Goal: Communication & Community: Answer question/provide support

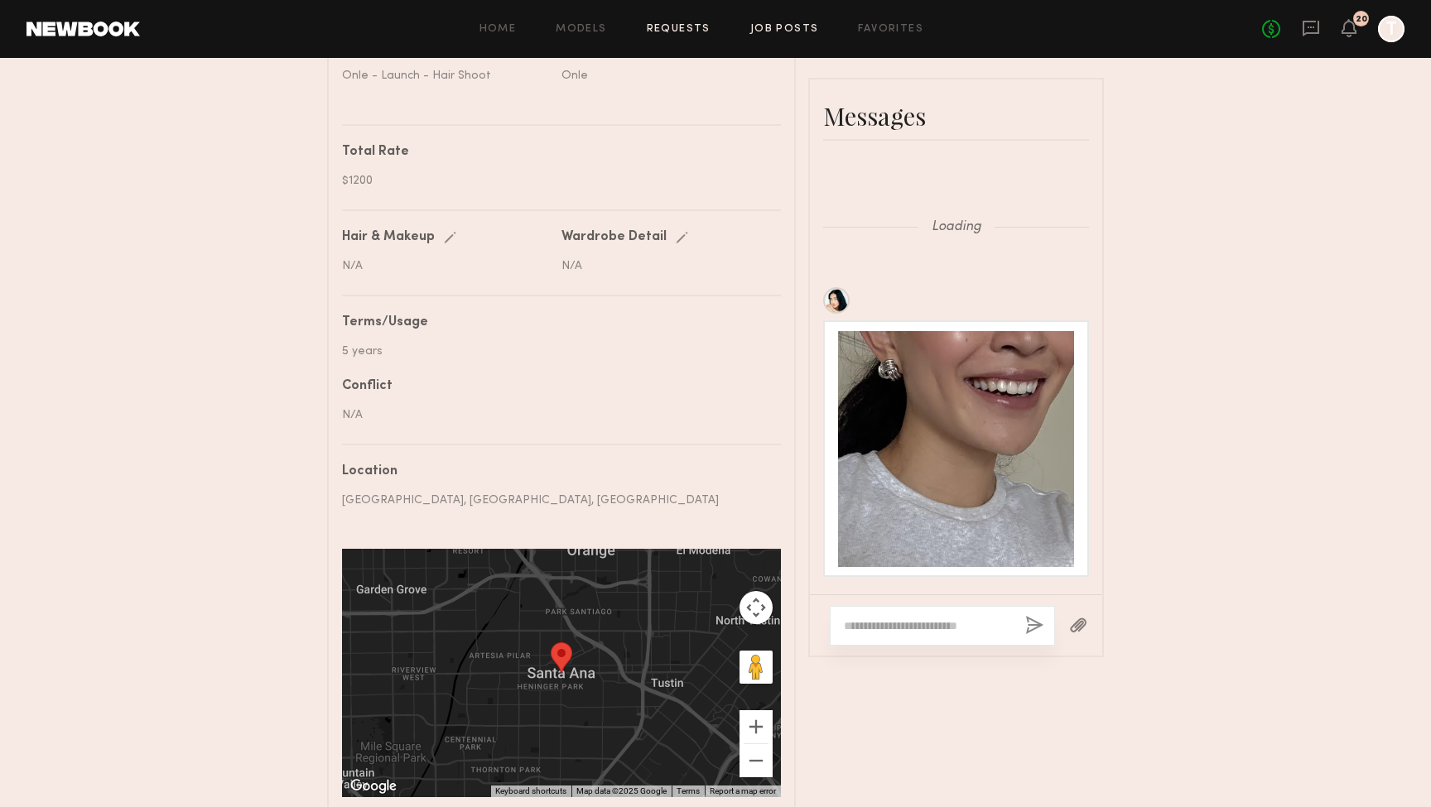
scroll to position [2502, 0]
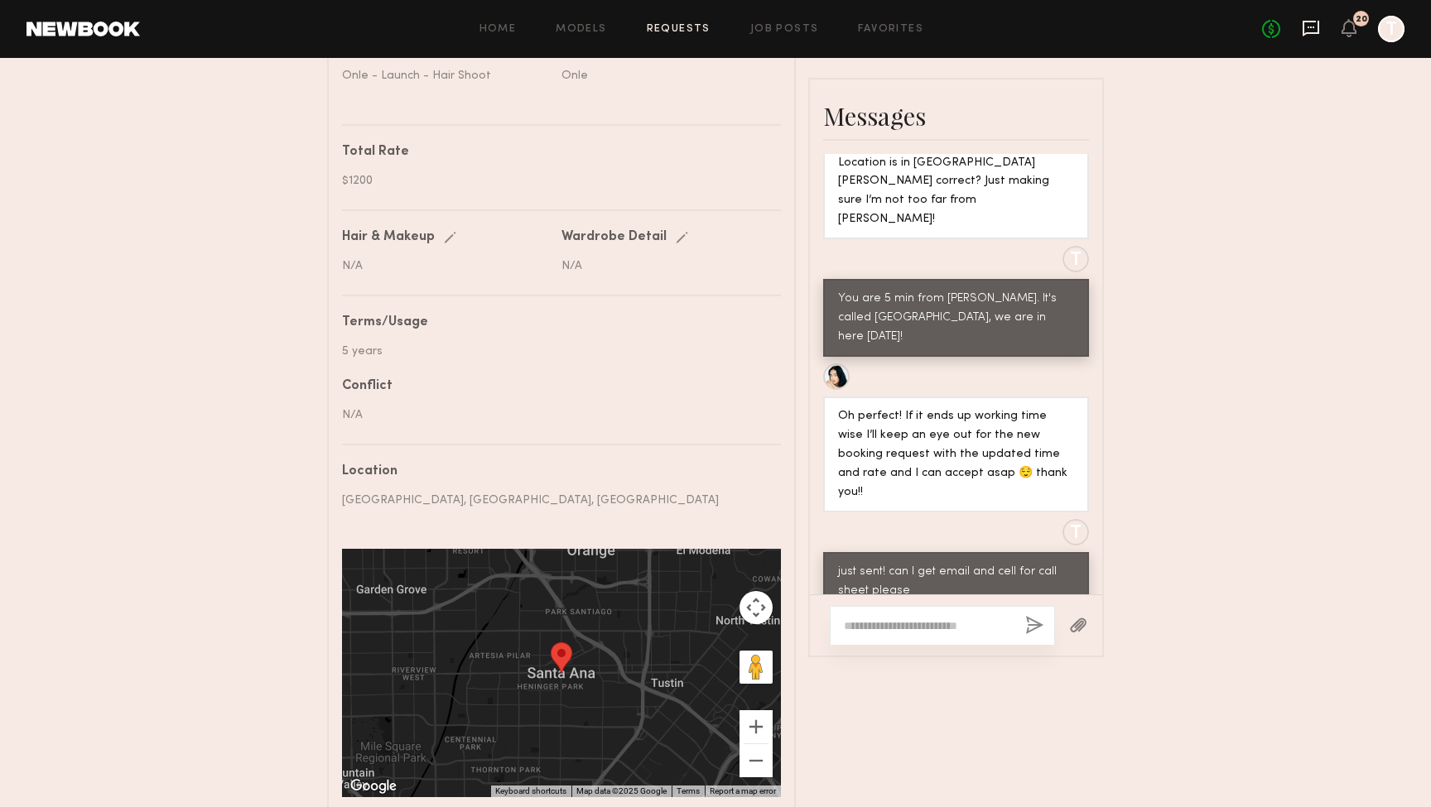
click at [1306, 31] on icon at bounding box center [1311, 28] width 18 height 18
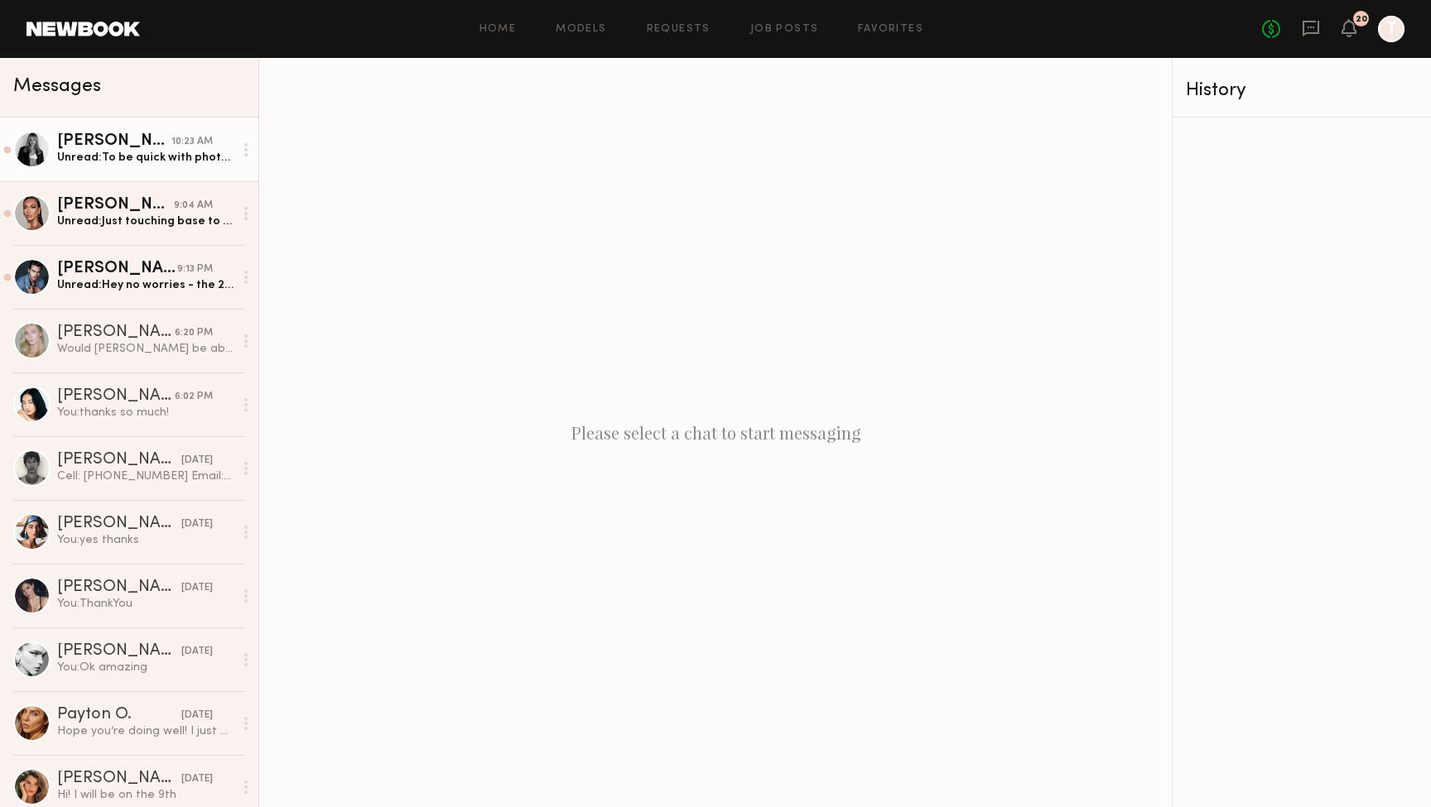
click at [131, 166] on link "[PERSON_NAME] 10:23 AM Unread: To be quick with photos The selfie was made [DAT…" at bounding box center [129, 150] width 258 height 64
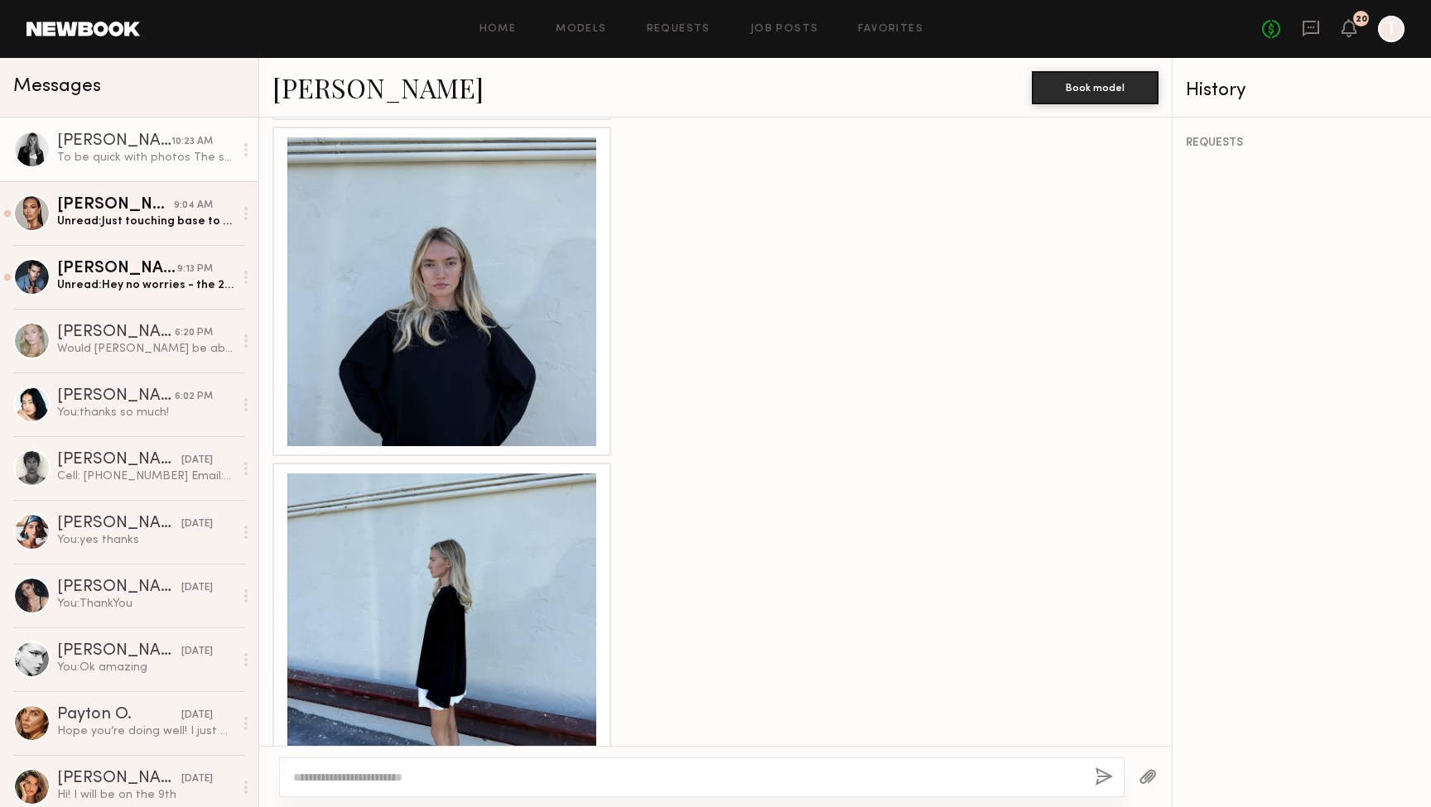
scroll to position [1265, 0]
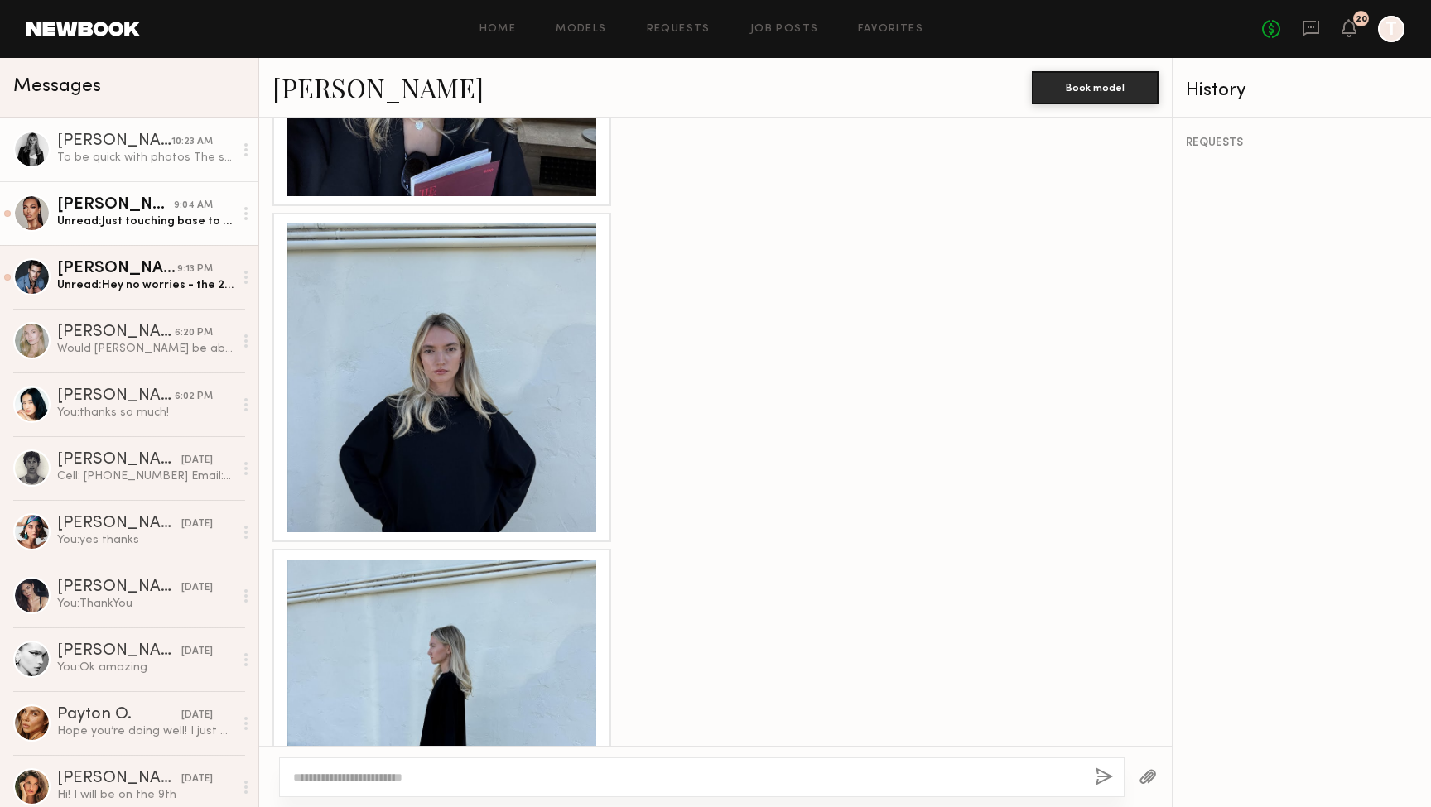
click at [74, 217] on div "Unread: Just touching base to see if this is confirmed or when you will have fi…" at bounding box center [145, 222] width 176 height 16
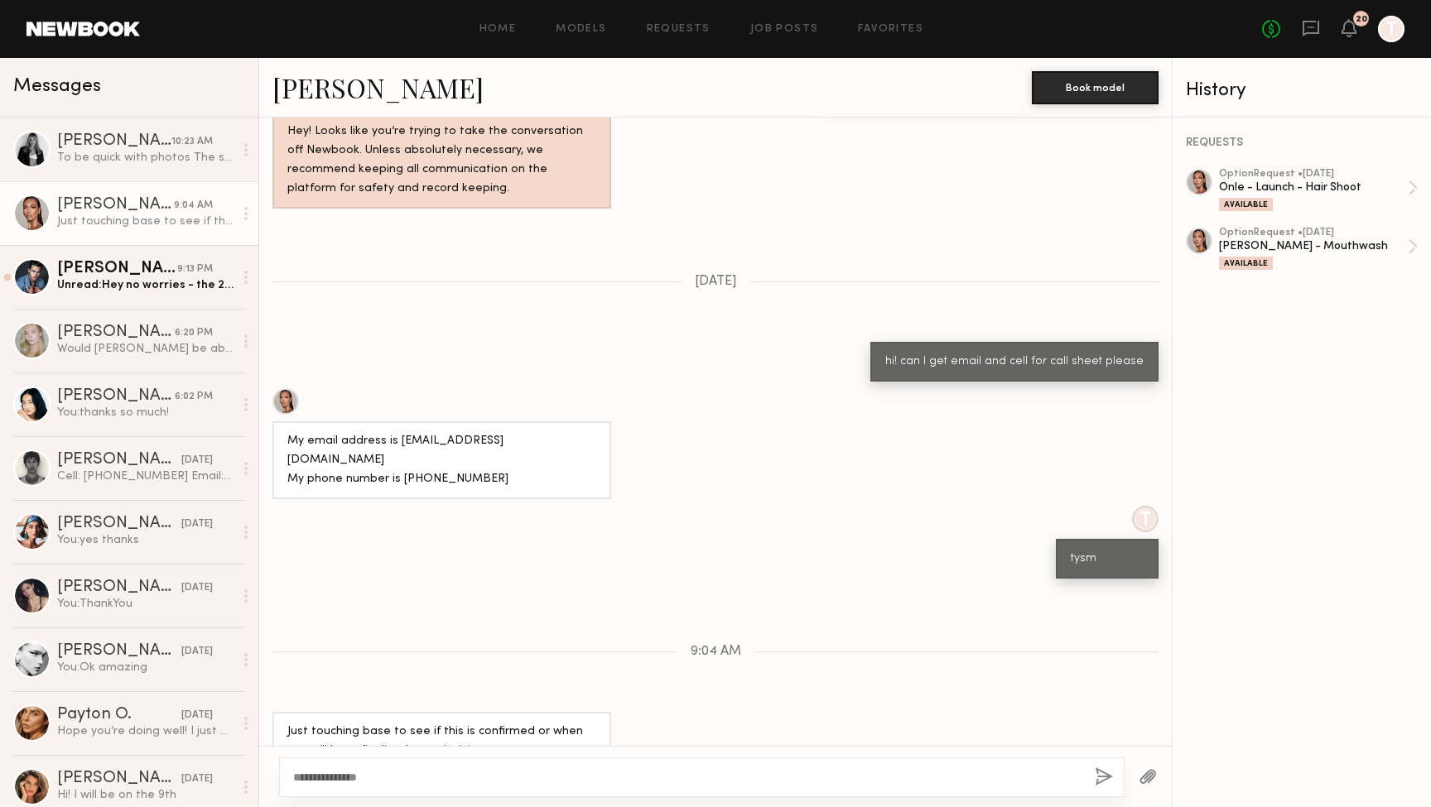
scroll to position [1302, 0]
type textarea "**********"
click at [1102, 773] on button "button" at bounding box center [1104, 778] width 18 height 21
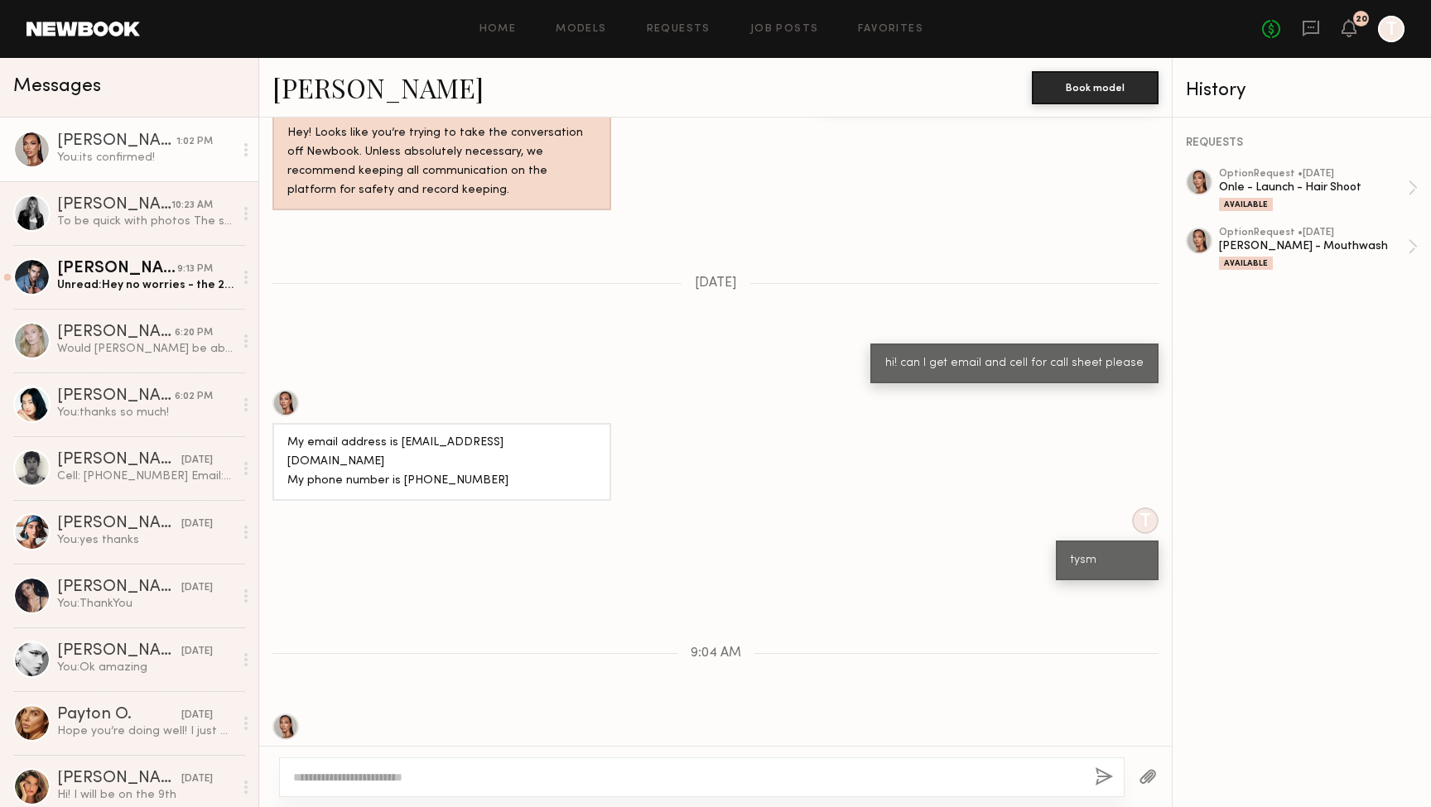
scroll to position [1508, 0]
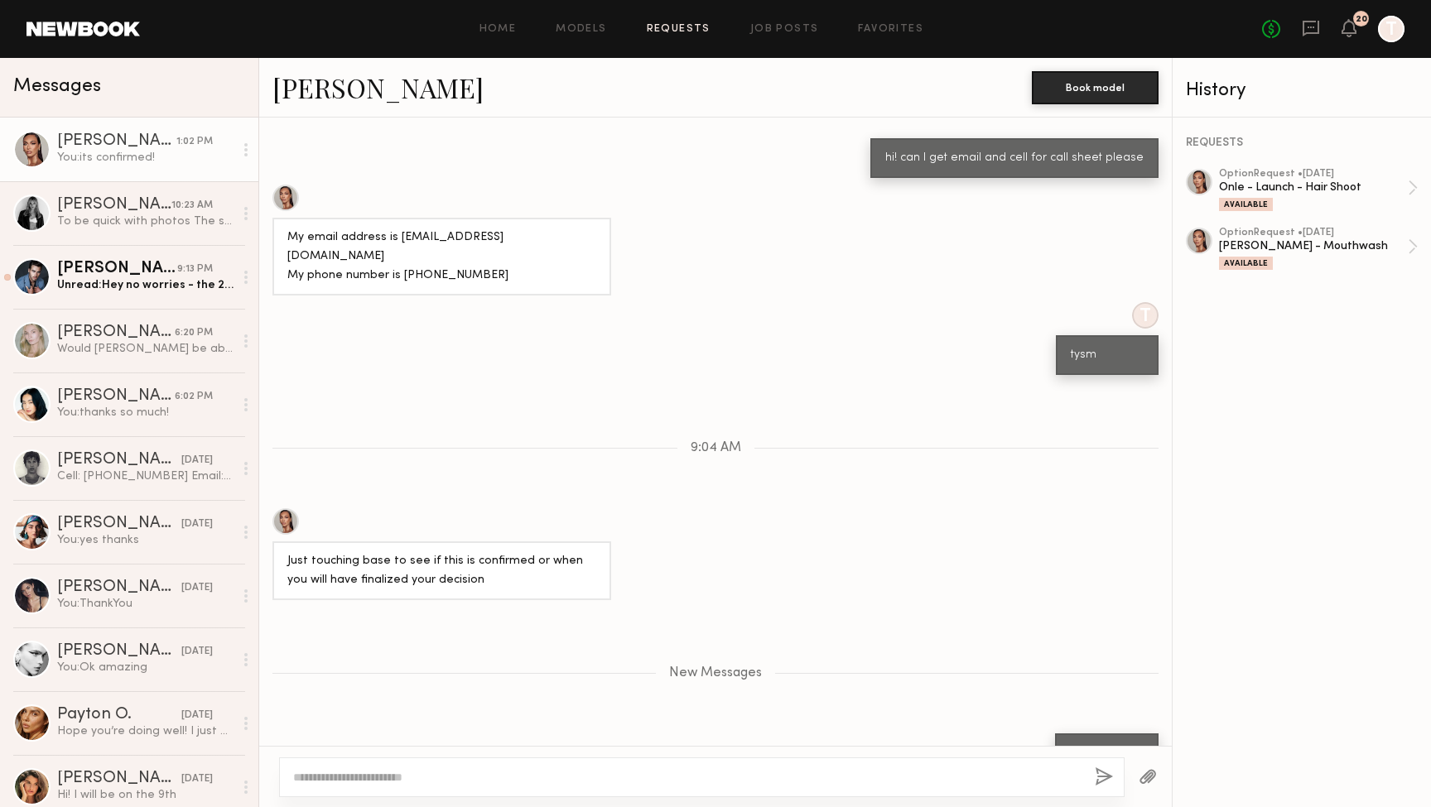
click at [676, 26] on link "Requests" at bounding box center [679, 29] width 64 height 11
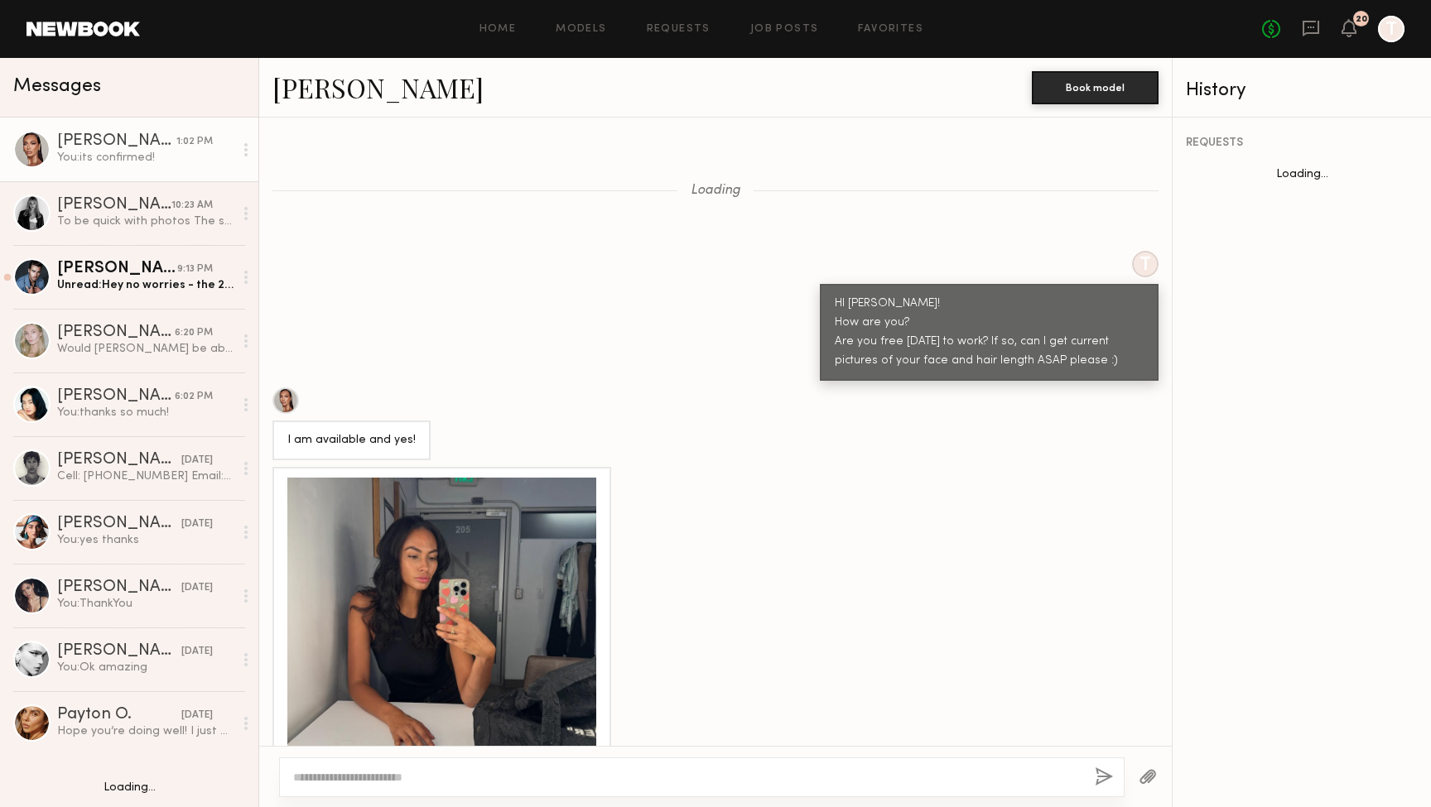
scroll to position [1381, 0]
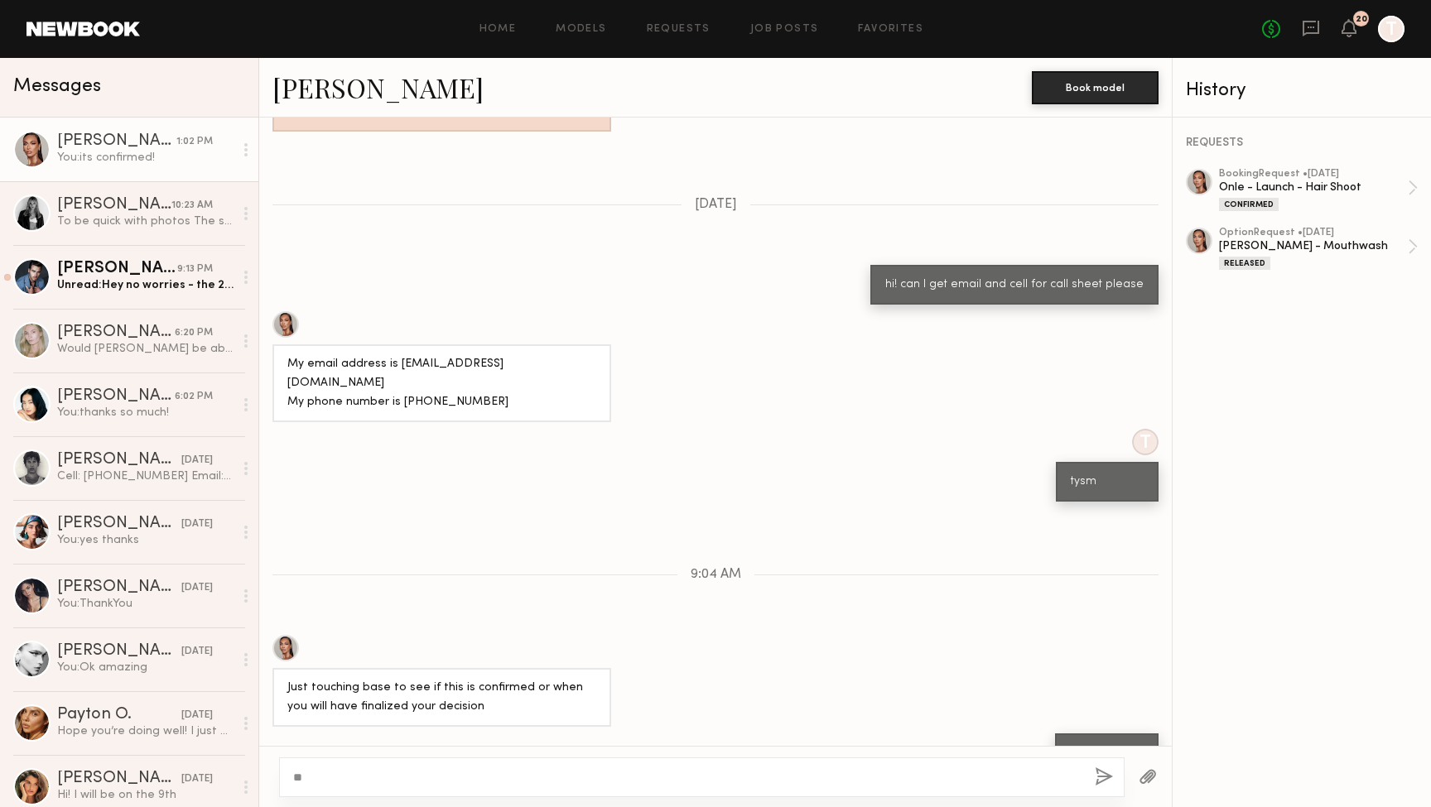
type textarea "*"
type textarea "**********"
drag, startPoint x: 393, startPoint y: 349, endPoint x: 555, endPoint y: 349, distance: 161.5
click at [555, 349] on div "My email address is [EMAIL_ADDRESS][DOMAIN_NAME] My phone number is [PHONE_NUMB…" at bounding box center [715, 366] width 912 height 111
copy div "[EMAIL_ADDRESS][DOMAIN_NAME]"
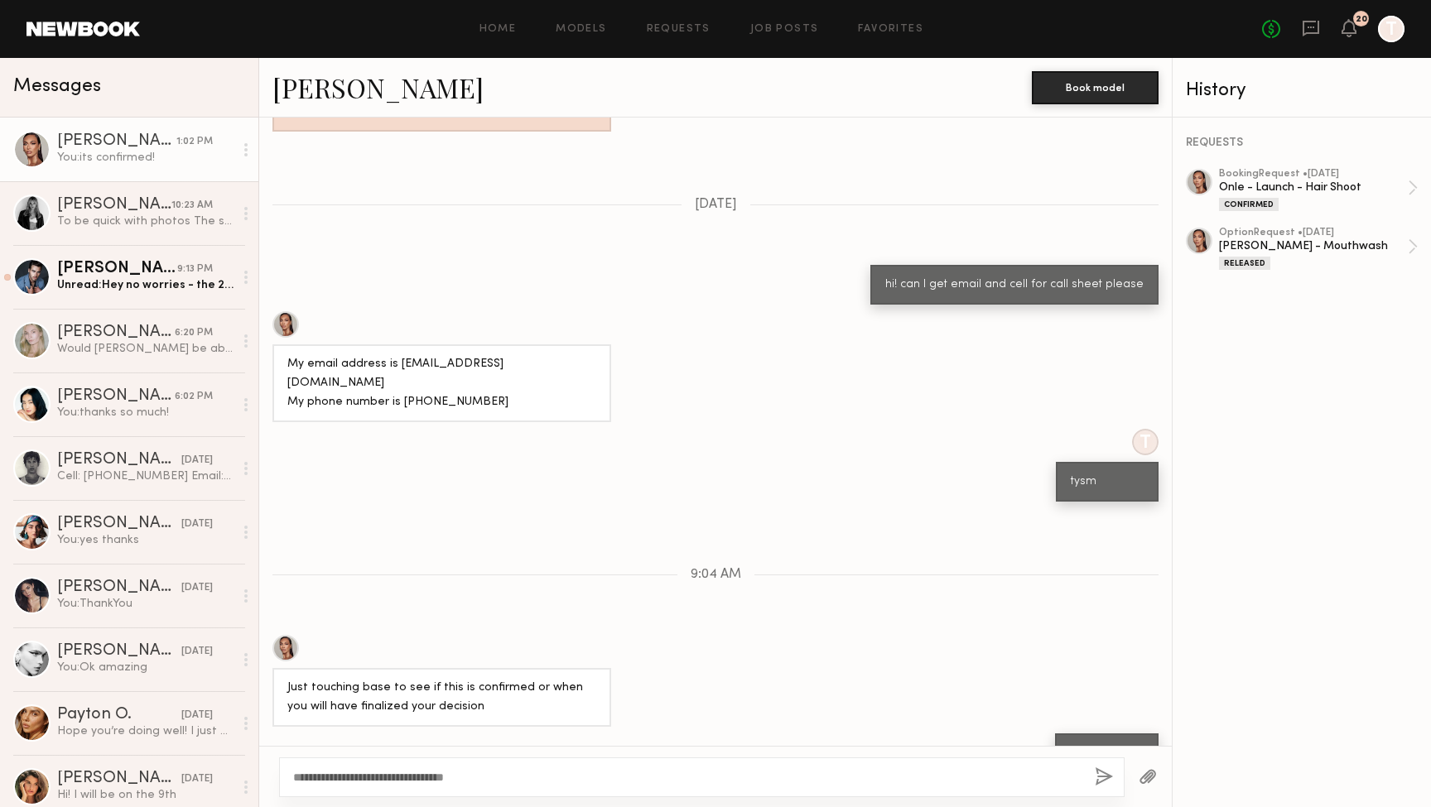
click at [992, 761] on div "**********" at bounding box center [701, 778] width 845 height 40
click at [1057, 768] on div "**********" at bounding box center [701, 778] width 845 height 40
click at [1104, 776] on button "button" at bounding box center [1104, 778] width 18 height 21
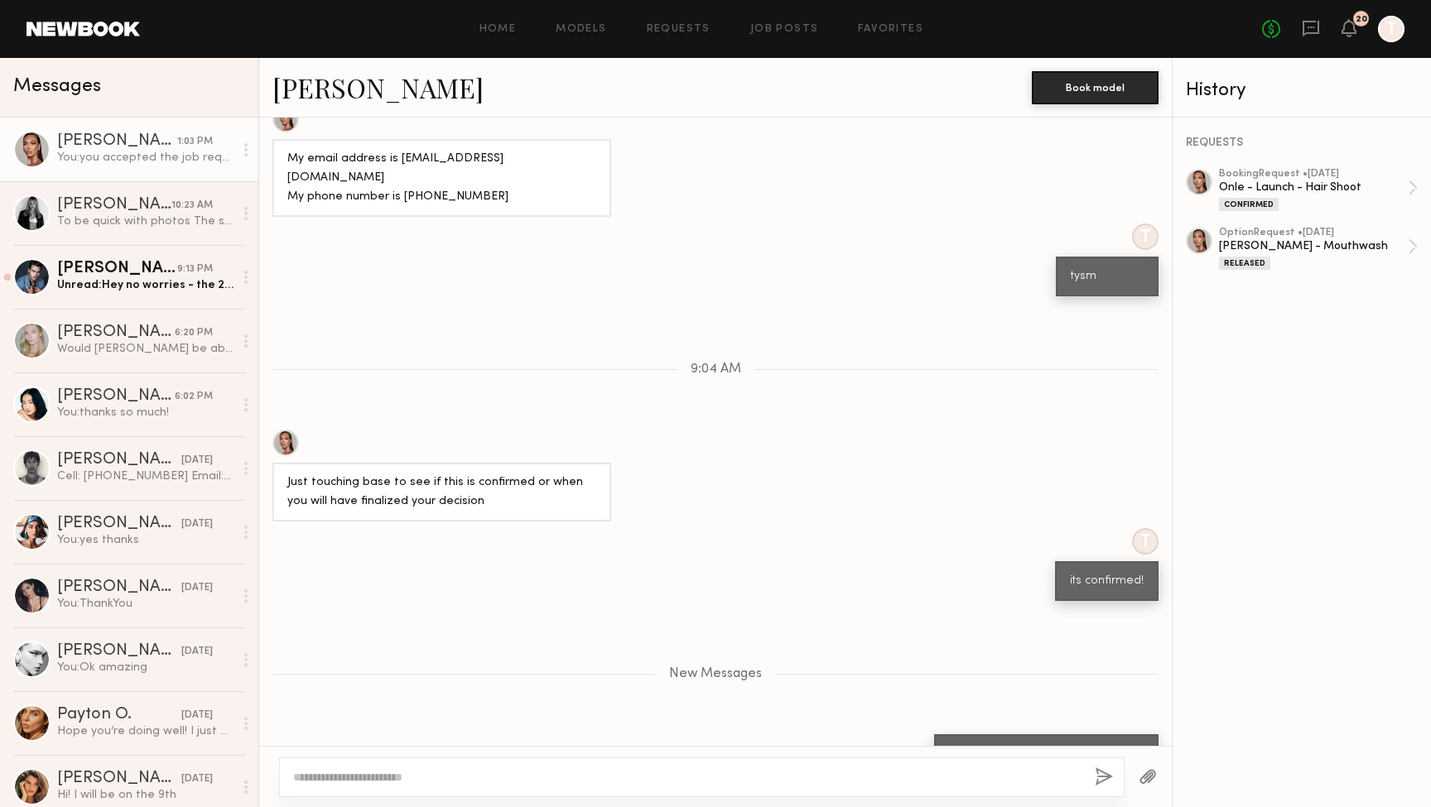
click at [965, 768] on div at bounding box center [701, 778] width 845 height 40
click at [960, 777] on textarea at bounding box center [687, 777] width 788 height 17
type textarea "**********"
click at [1099, 779] on button "button" at bounding box center [1104, 778] width 18 height 21
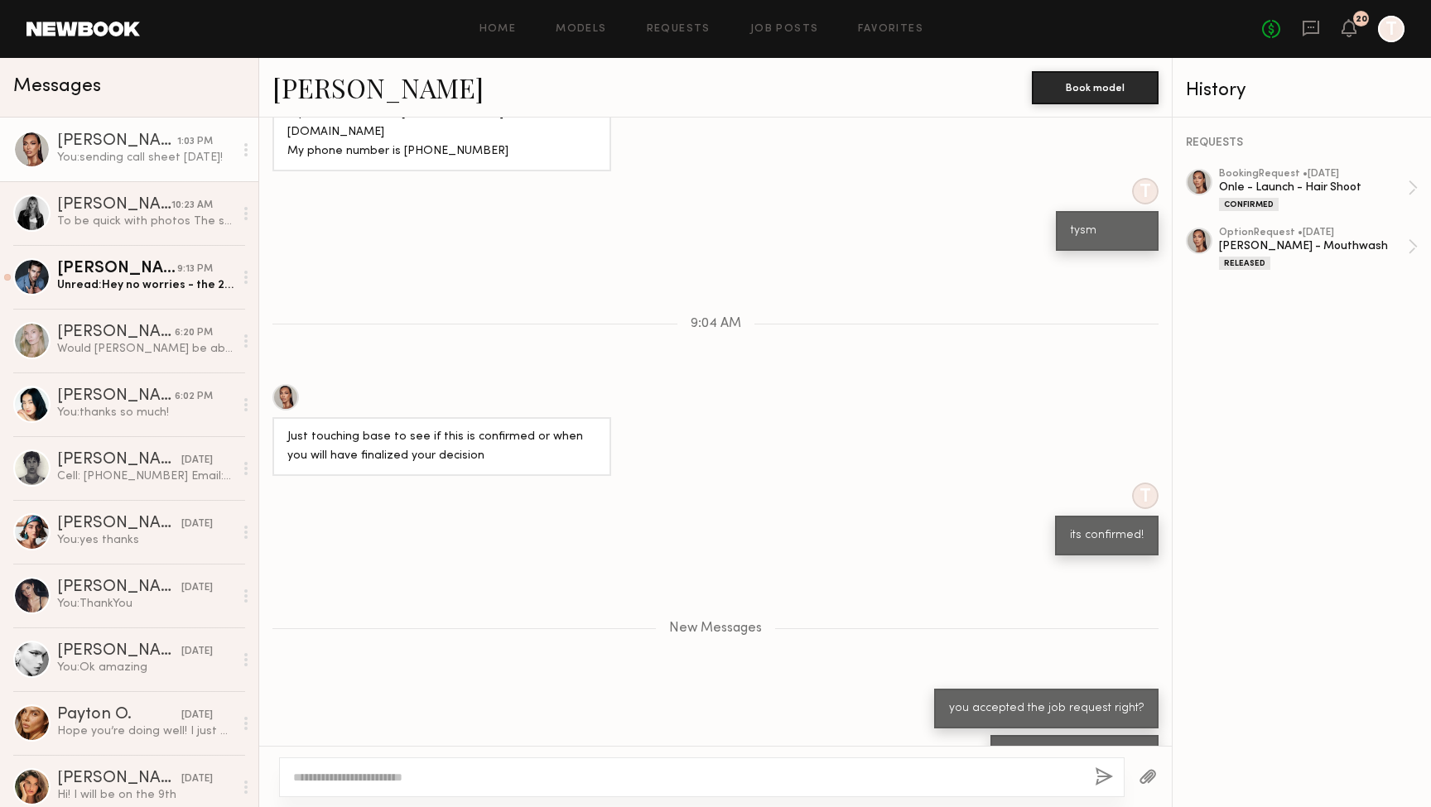
scroll to position [1732, 0]
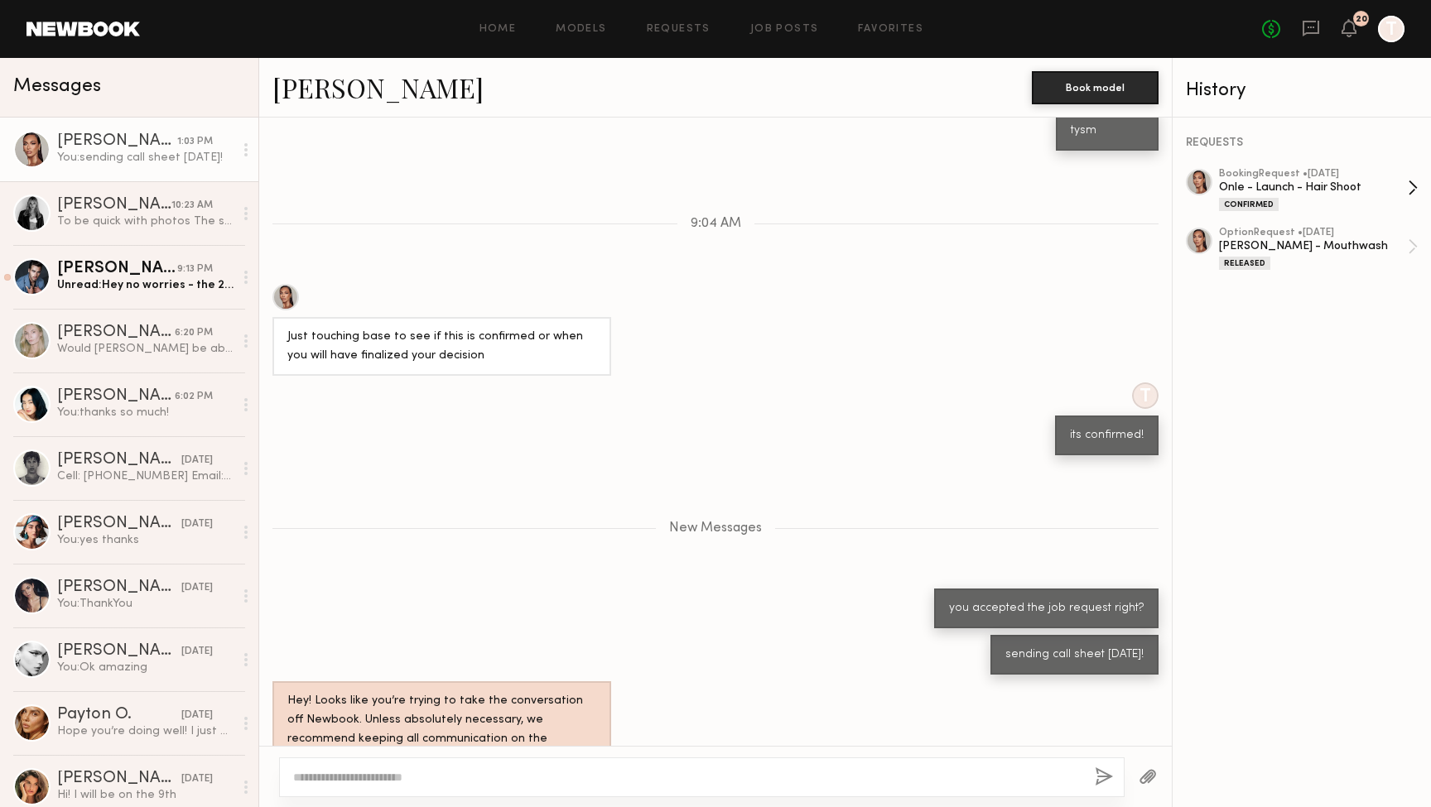
click at [1302, 198] on div "Confirmed" at bounding box center [1313, 204] width 189 height 14
click at [139, 281] on div "Unread: Hey no worries - the 24th being a [DATE] works better, but right now I’…" at bounding box center [145, 285] width 176 height 16
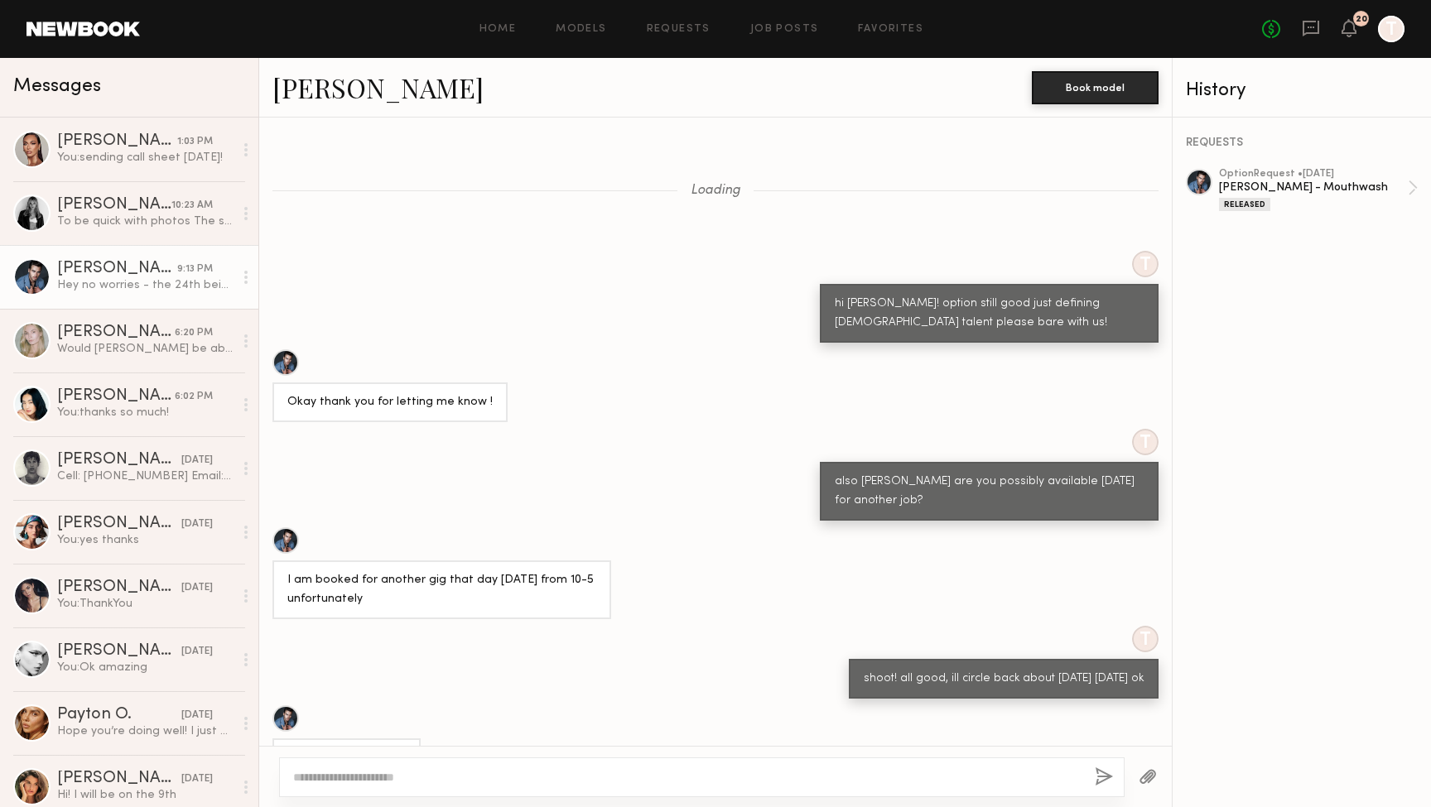
scroll to position [507, 0]
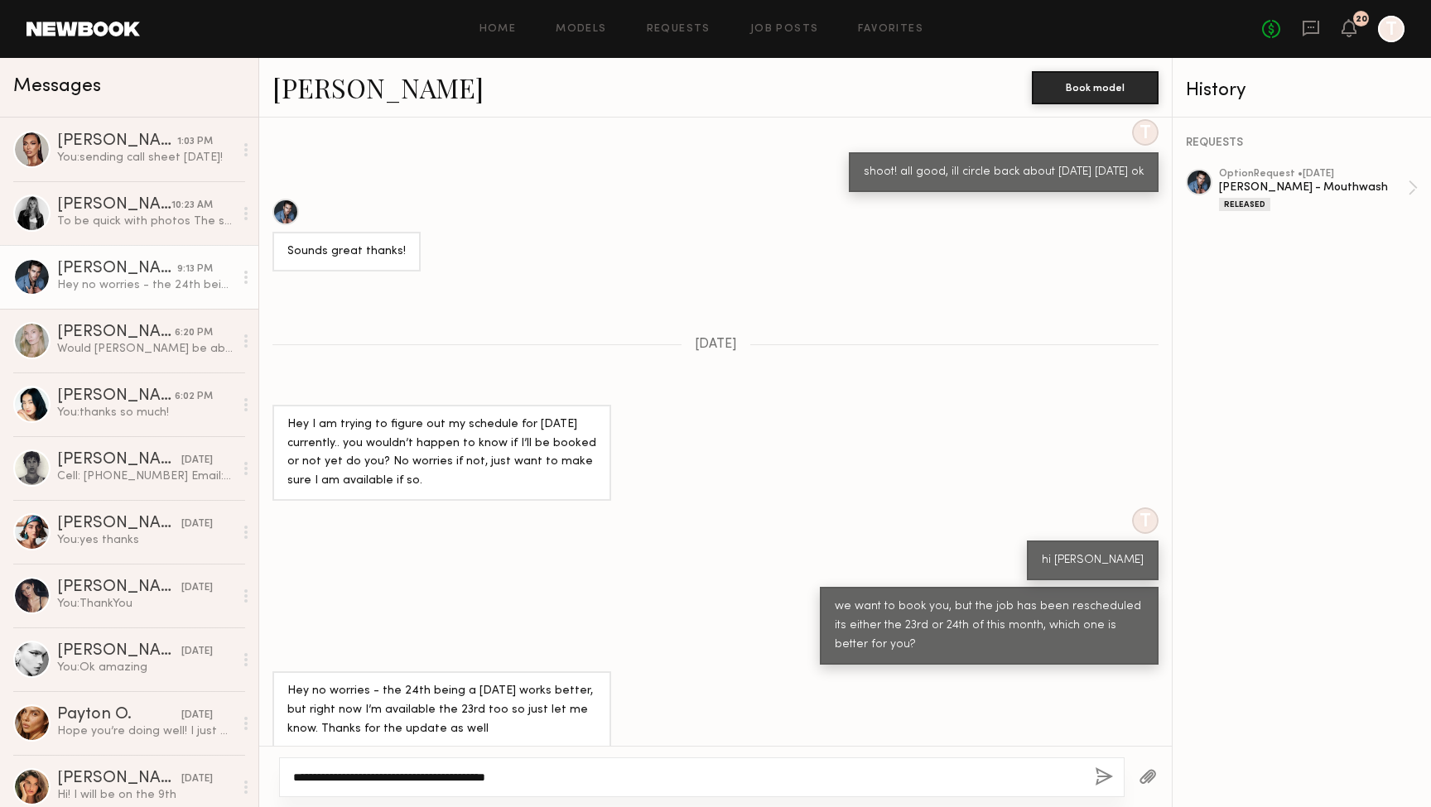
type textarea "**********"
click at [1100, 777] on button "button" at bounding box center [1104, 778] width 18 height 21
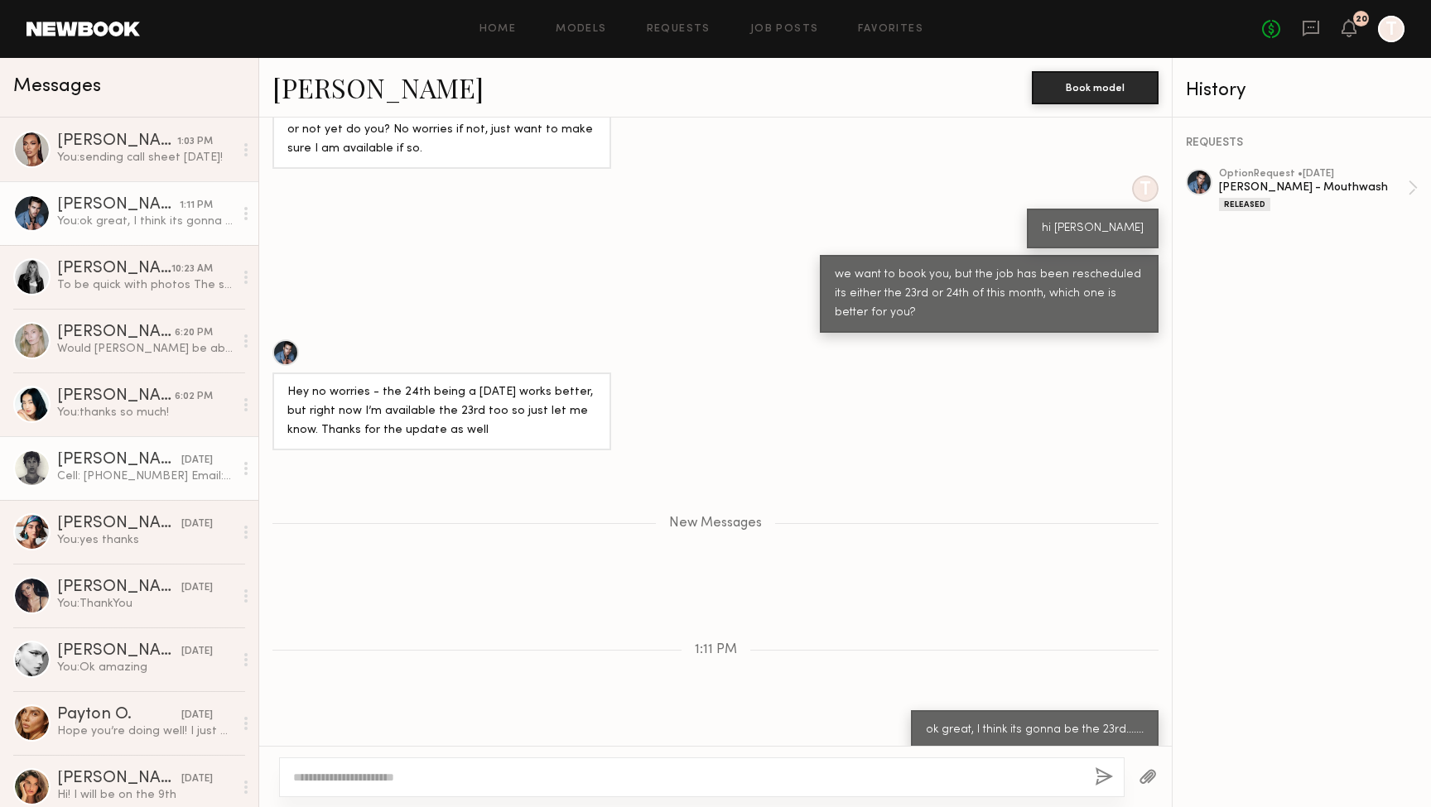
click at [60, 463] on div "[PERSON_NAME]" at bounding box center [119, 460] width 124 height 17
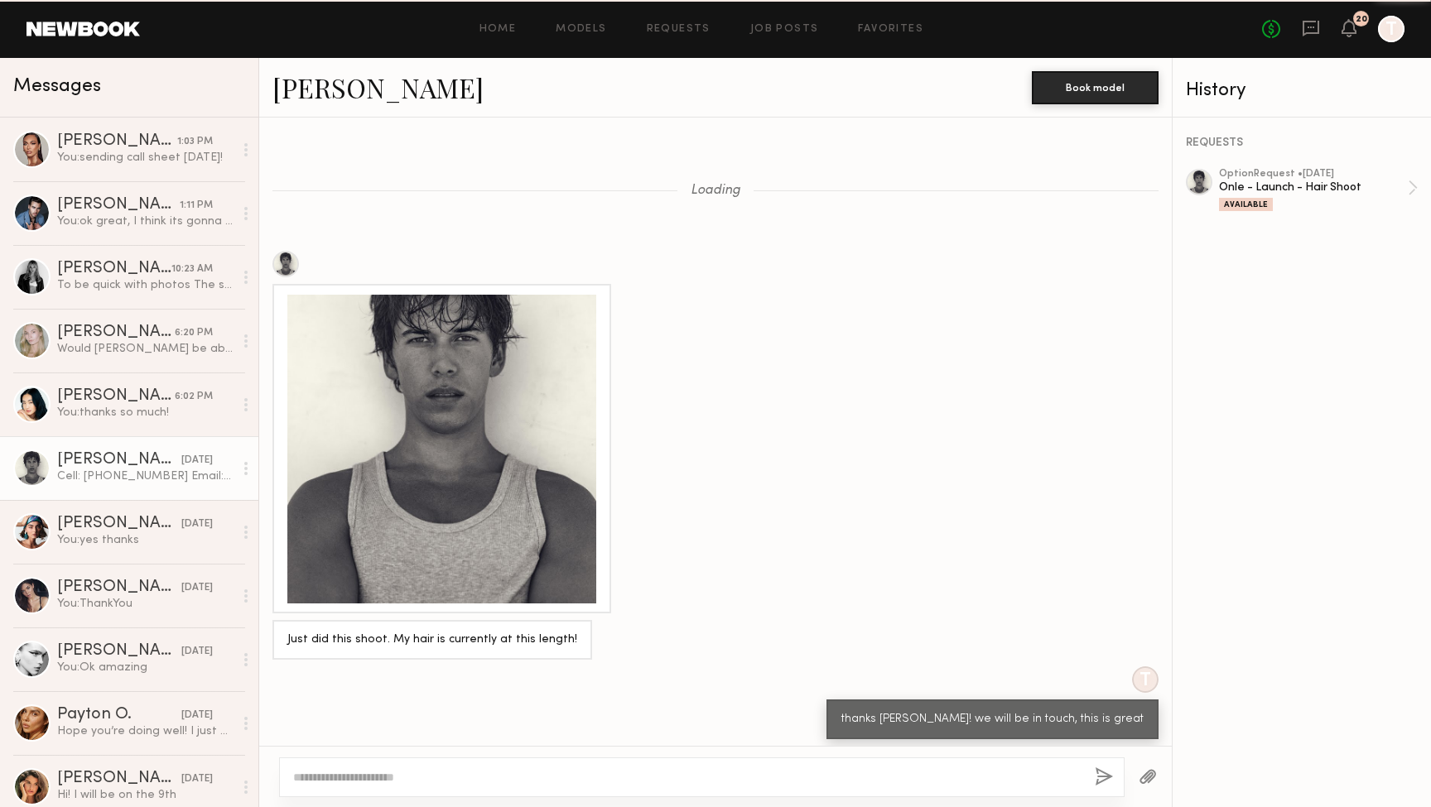
scroll to position [758, 0]
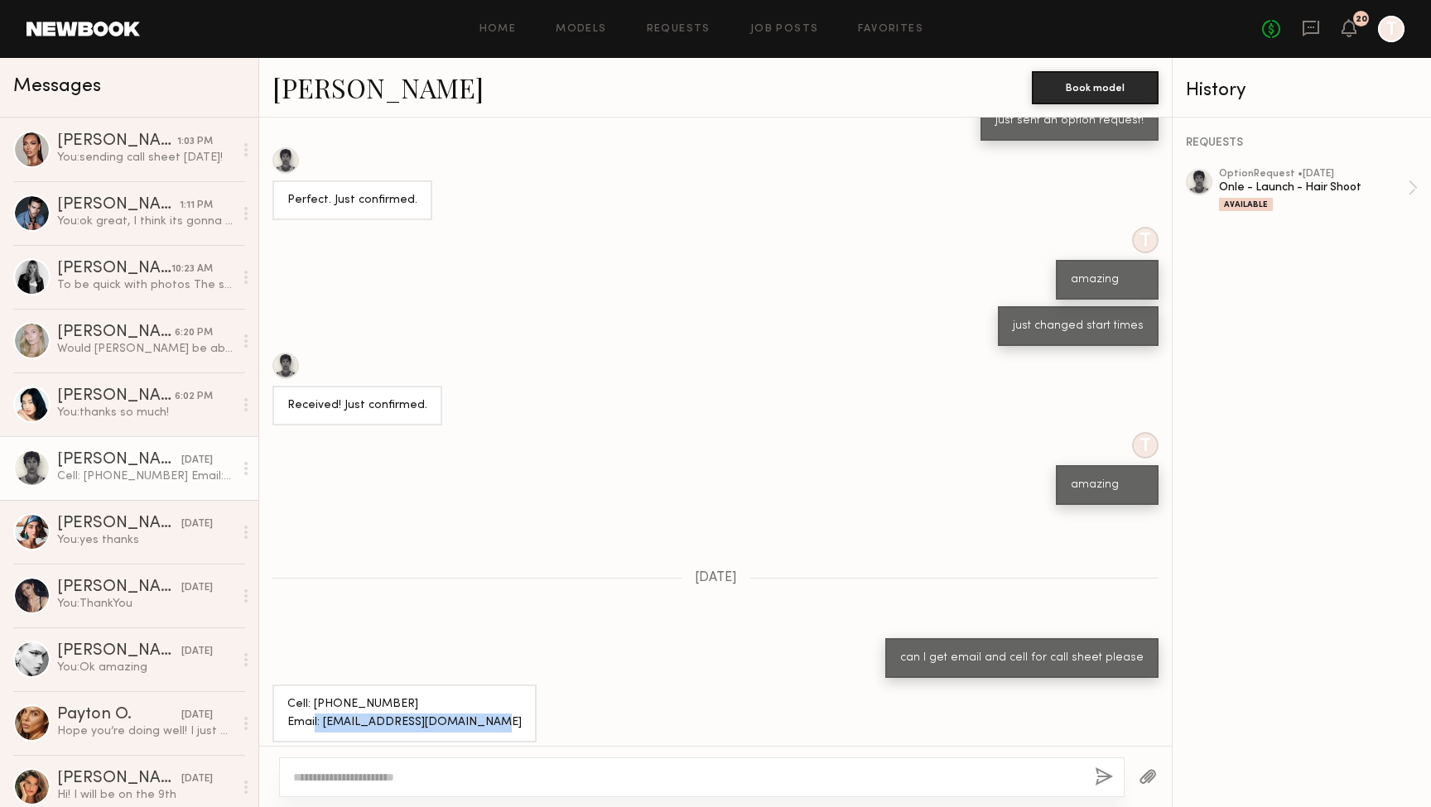
drag, startPoint x: 320, startPoint y: 711, endPoint x: 503, endPoint y: 720, distance: 183.2
click at [503, 720] on div "Cell: [PHONE_NUMBER] Email: [EMAIL_ADDRESS][DOMAIN_NAME]" at bounding box center [404, 714] width 264 height 59
copy div "[EMAIL_ADDRESS][DOMAIN_NAME]"
click at [145, 411] on div "You: thanks so much!" at bounding box center [145, 413] width 176 height 16
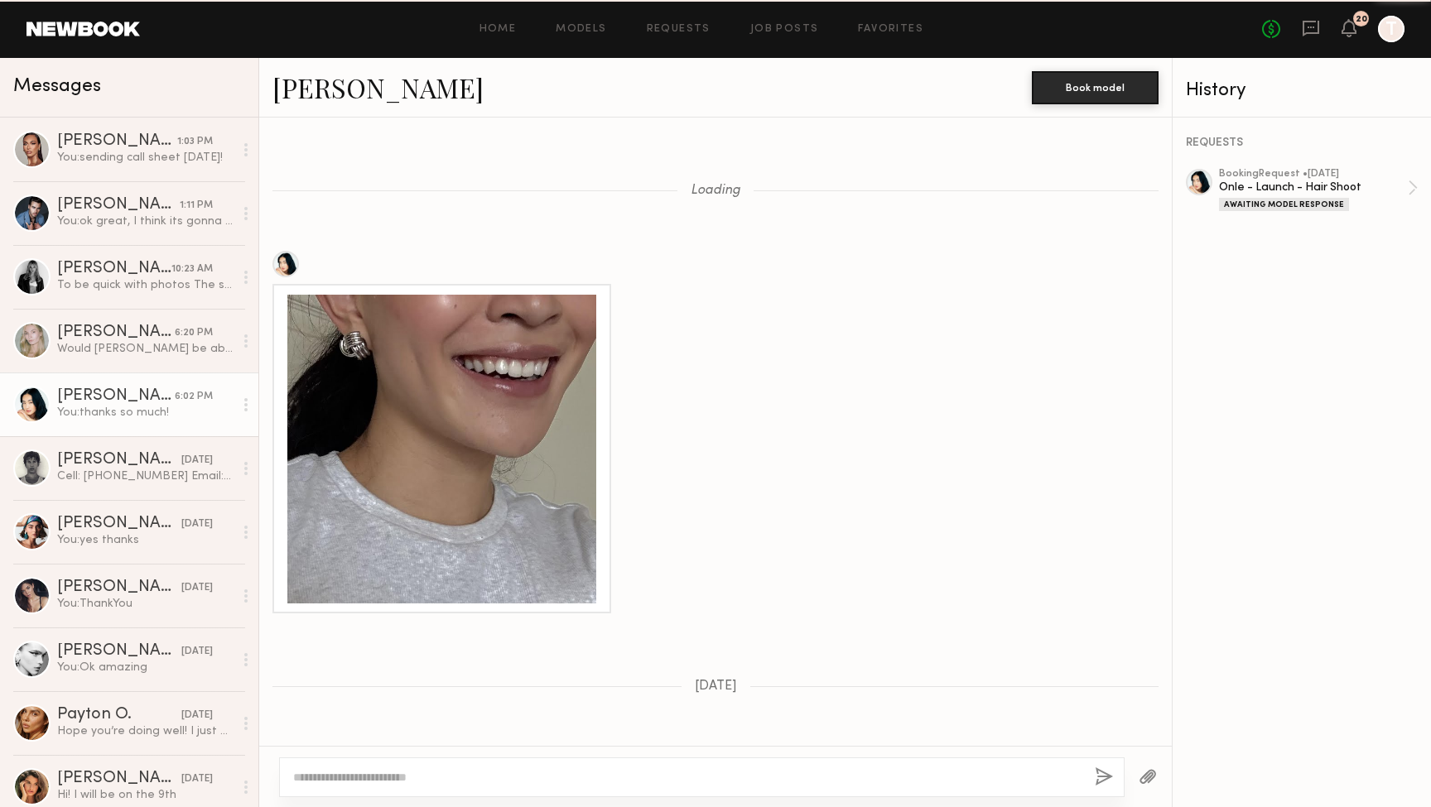
scroll to position [2314, 0]
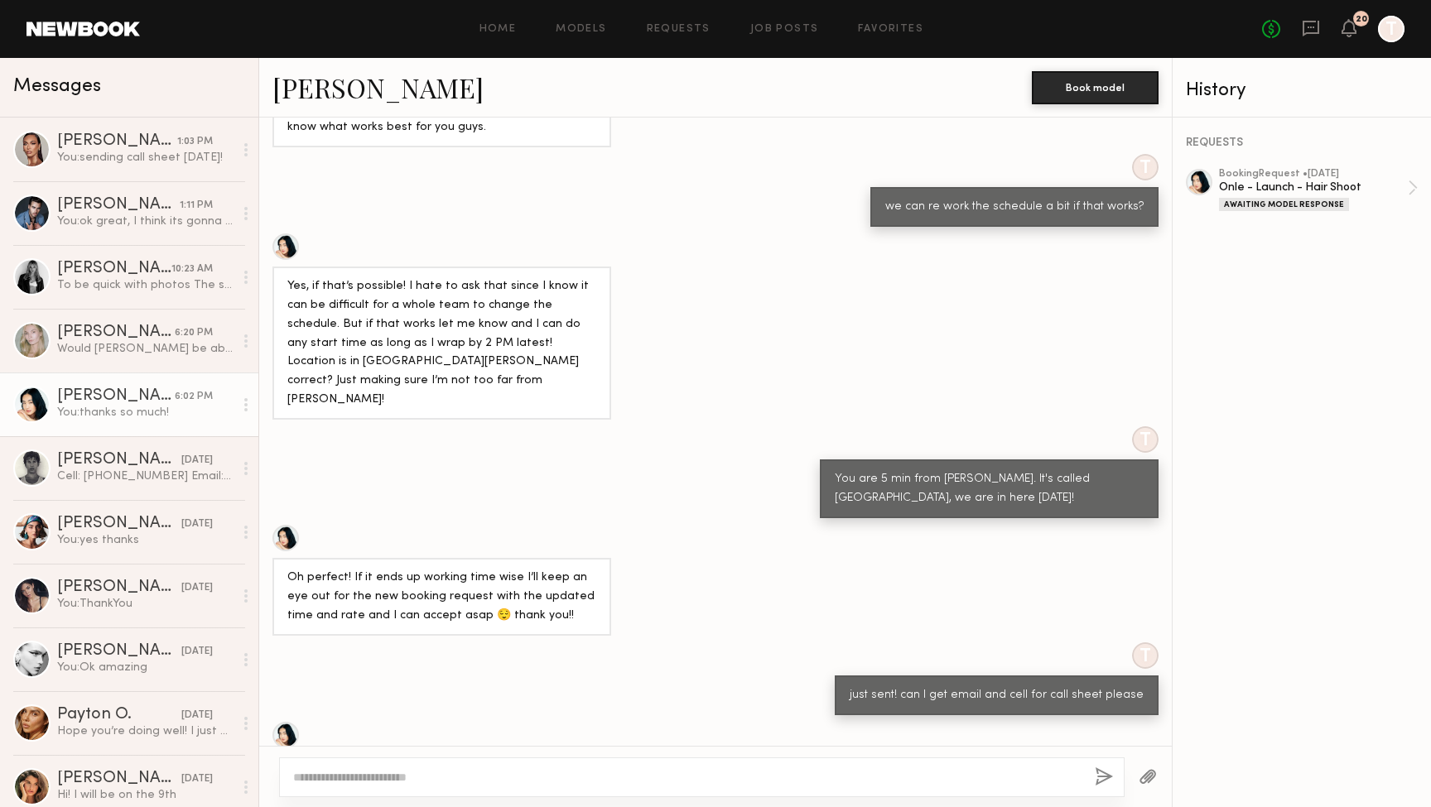
drag, startPoint x: 398, startPoint y: 649, endPoint x: 551, endPoint y: 652, distance: 153.2
click at [551, 766] on div "Yes! Here’s my email: [EMAIL_ADDRESS][DOMAIN_NAME] and my number is [PHONE_NUMB…" at bounding box center [441, 785] width 309 height 38
copy div "[EMAIL_ADDRESS][DOMAIN_NAME]"
click at [116, 337] on div "[PERSON_NAME]" at bounding box center [116, 333] width 118 height 17
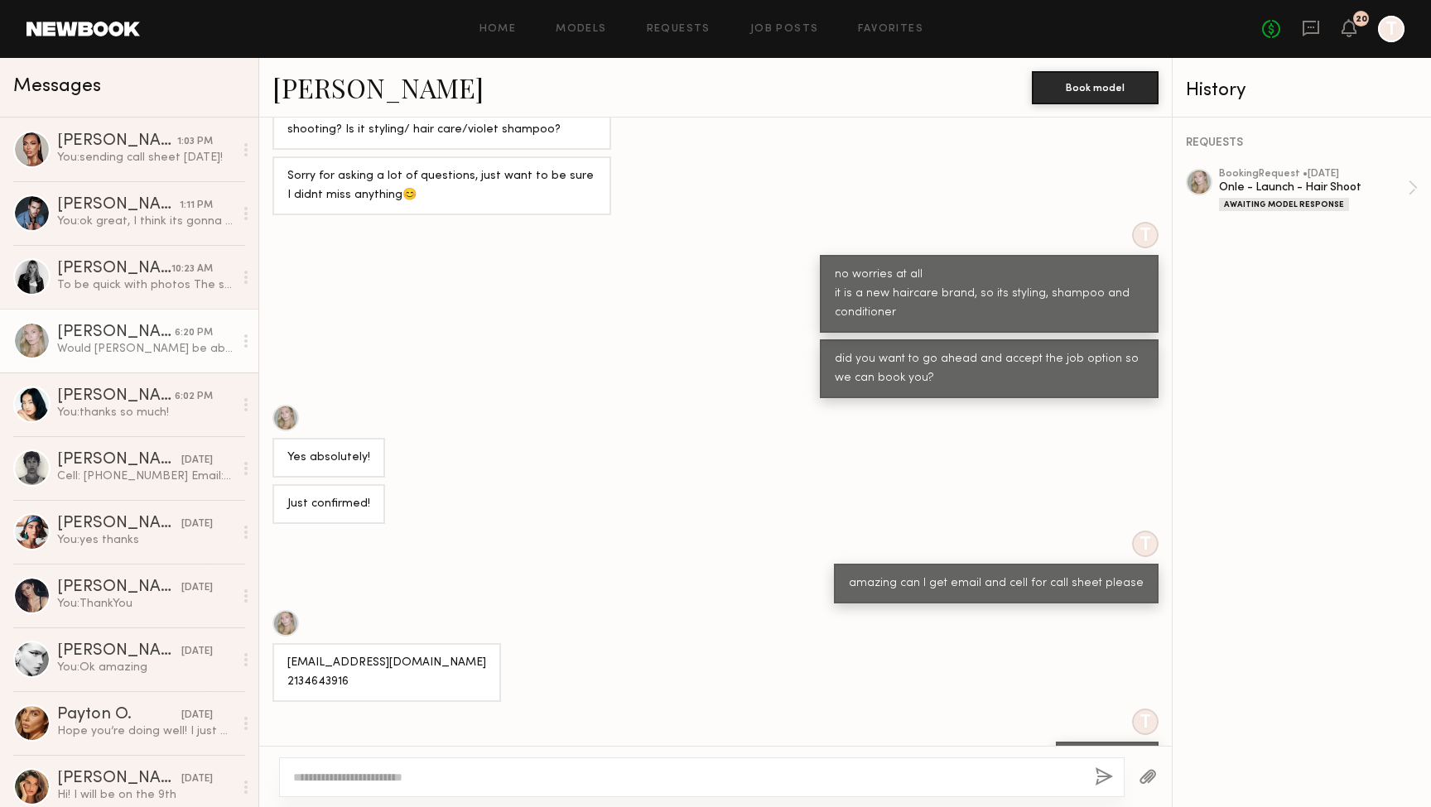
scroll to position [2022, 0]
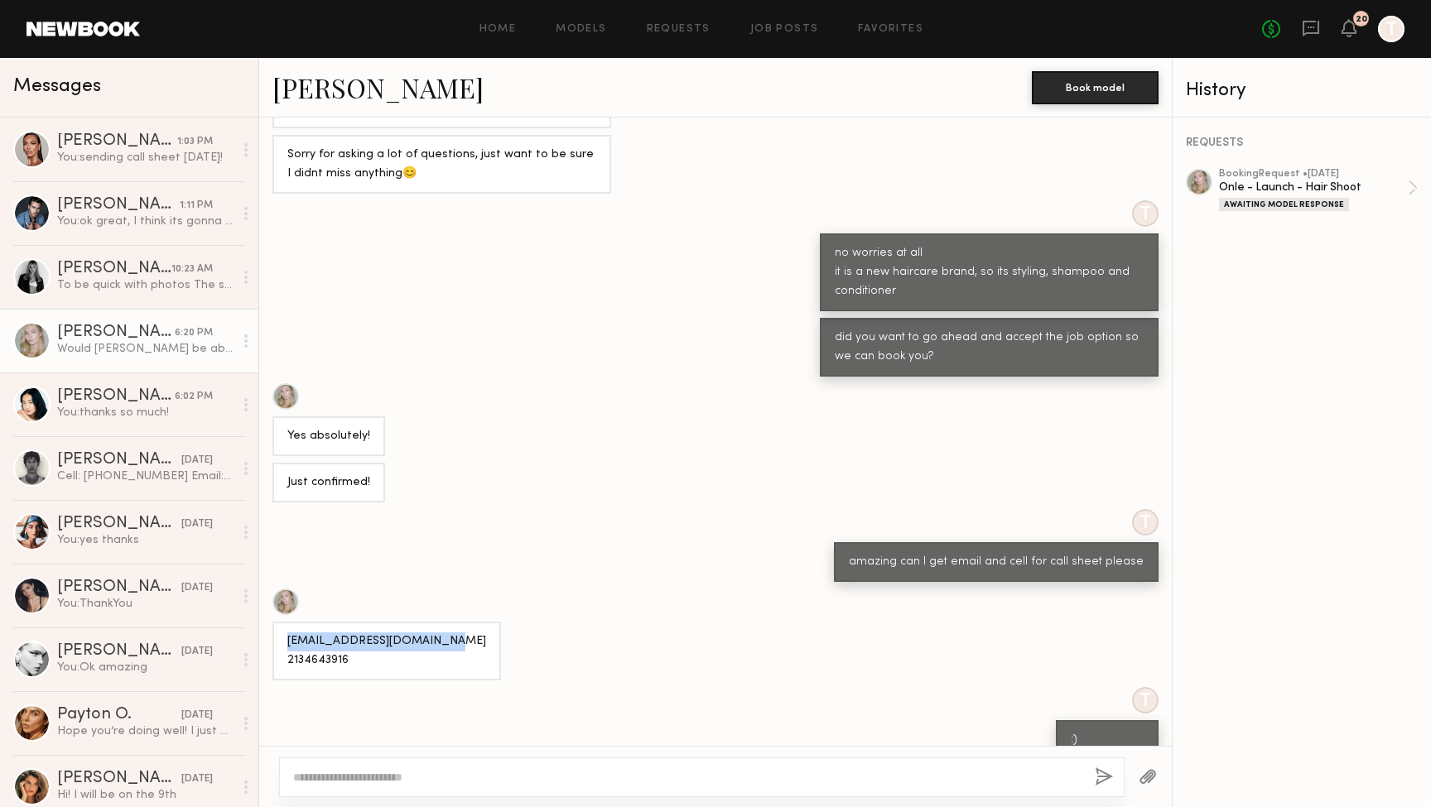
drag, startPoint x: 286, startPoint y: 532, endPoint x: 442, endPoint y: 532, distance: 156.5
click at [442, 622] on div "[EMAIL_ADDRESS][DOMAIN_NAME] 2134643916" at bounding box center [386, 651] width 229 height 59
copy div "[EMAIL_ADDRESS][DOMAIN_NAME]"
click at [144, 677] on link "[PERSON_NAME] [DATE] You: Ok amazing" at bounding box center [129, 660] width 258 height 64
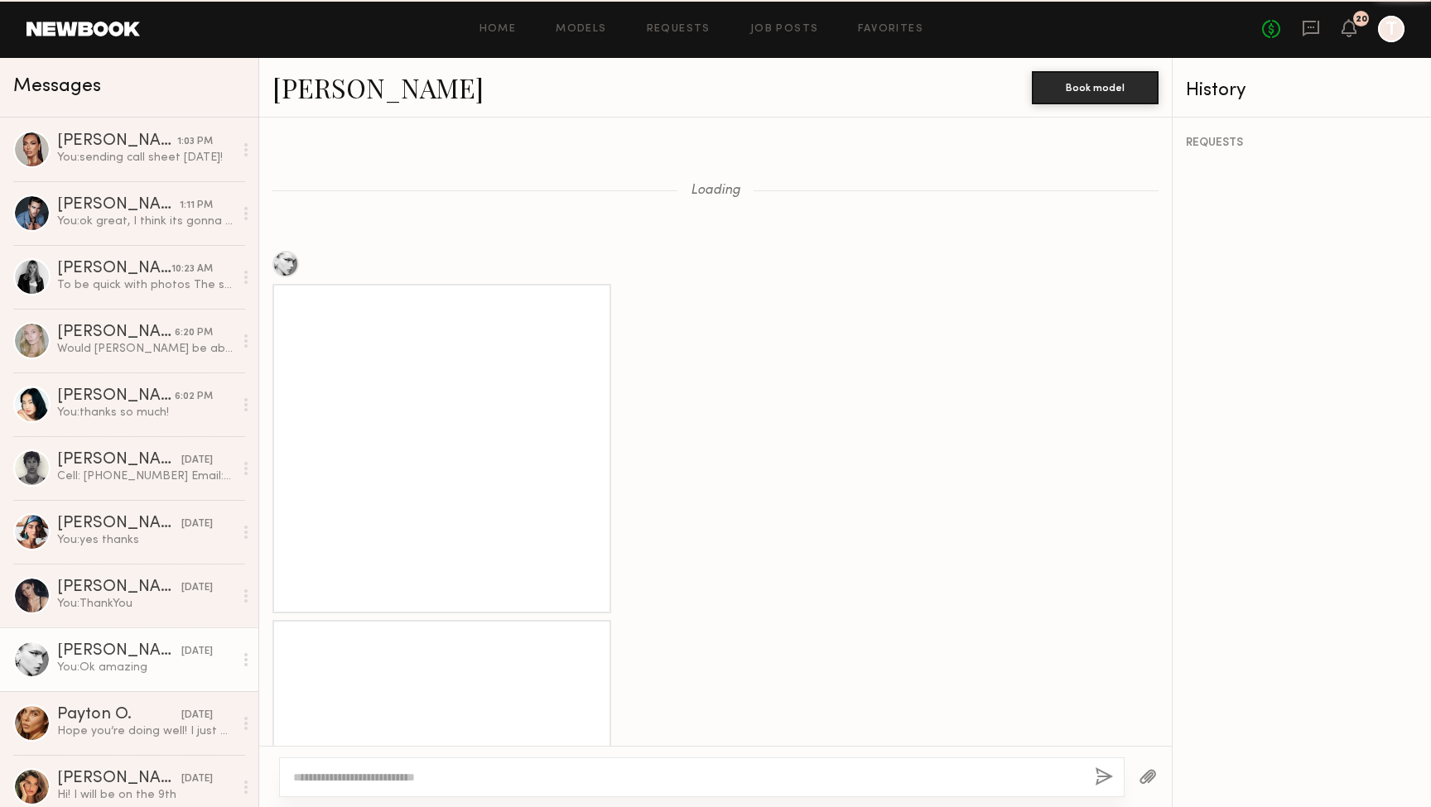
scroll to position [1954, 0]
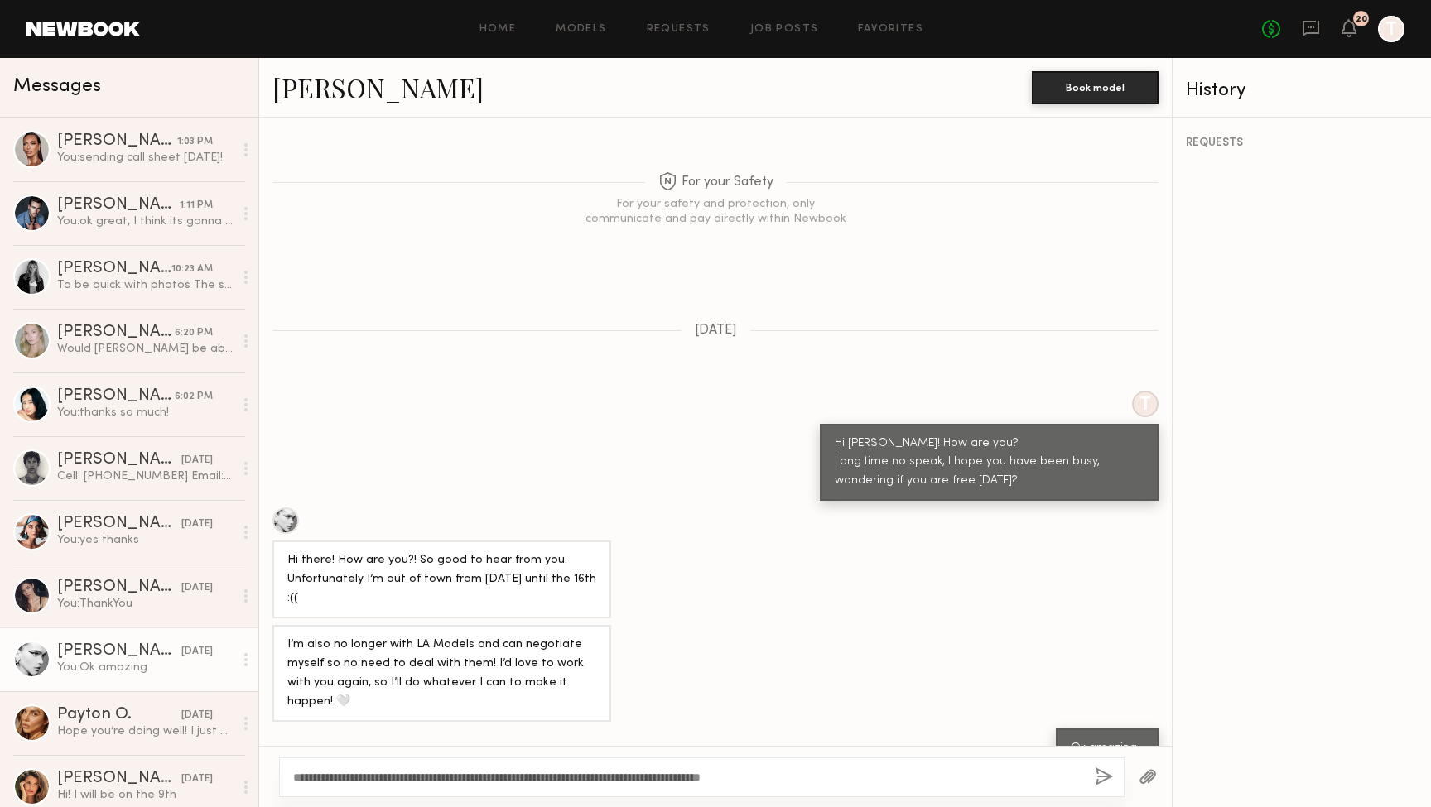
type textarea "**********"
click at [1096, 782] on button "button" at bounding box center [1104, 778] width 18 height 21
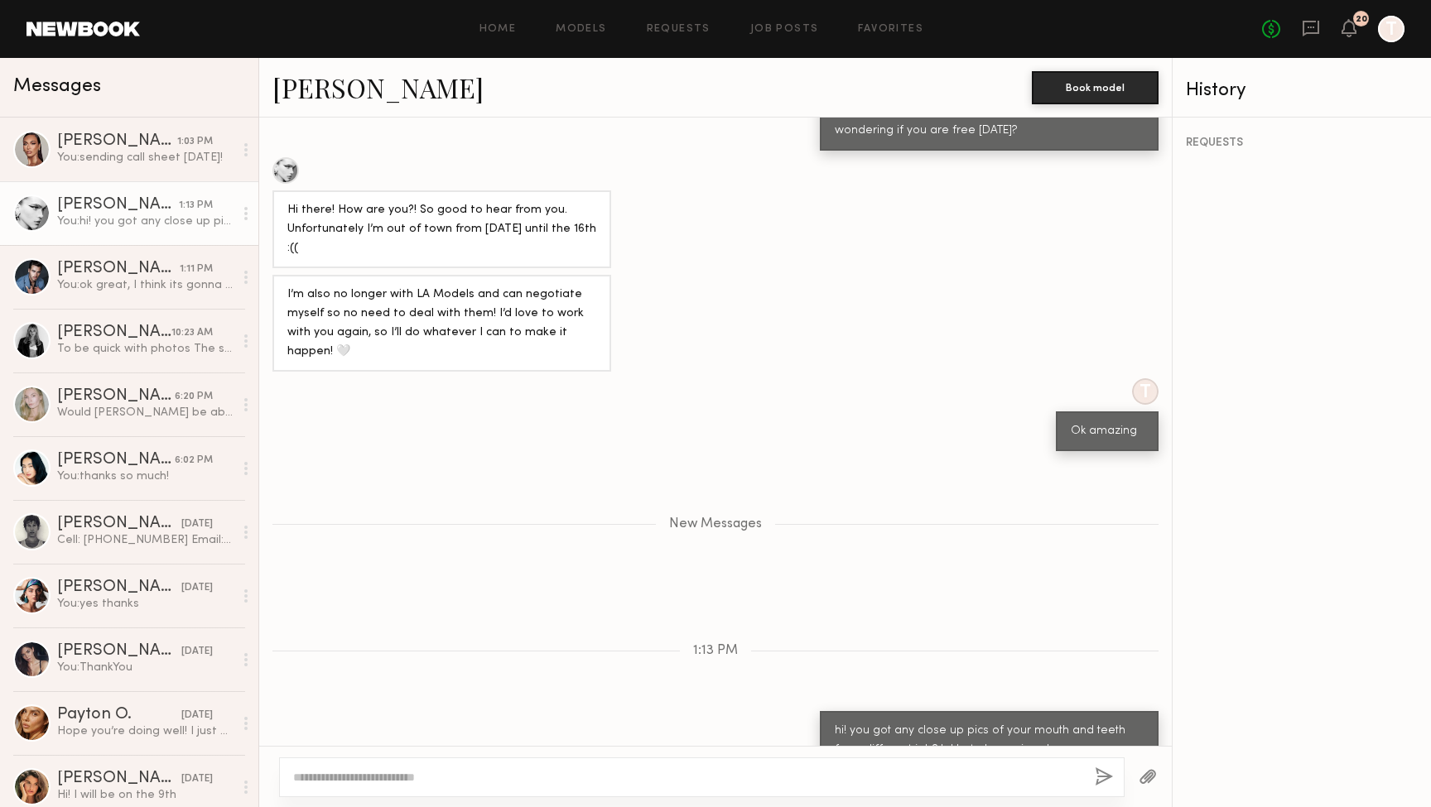
scroll to position [0, 0]
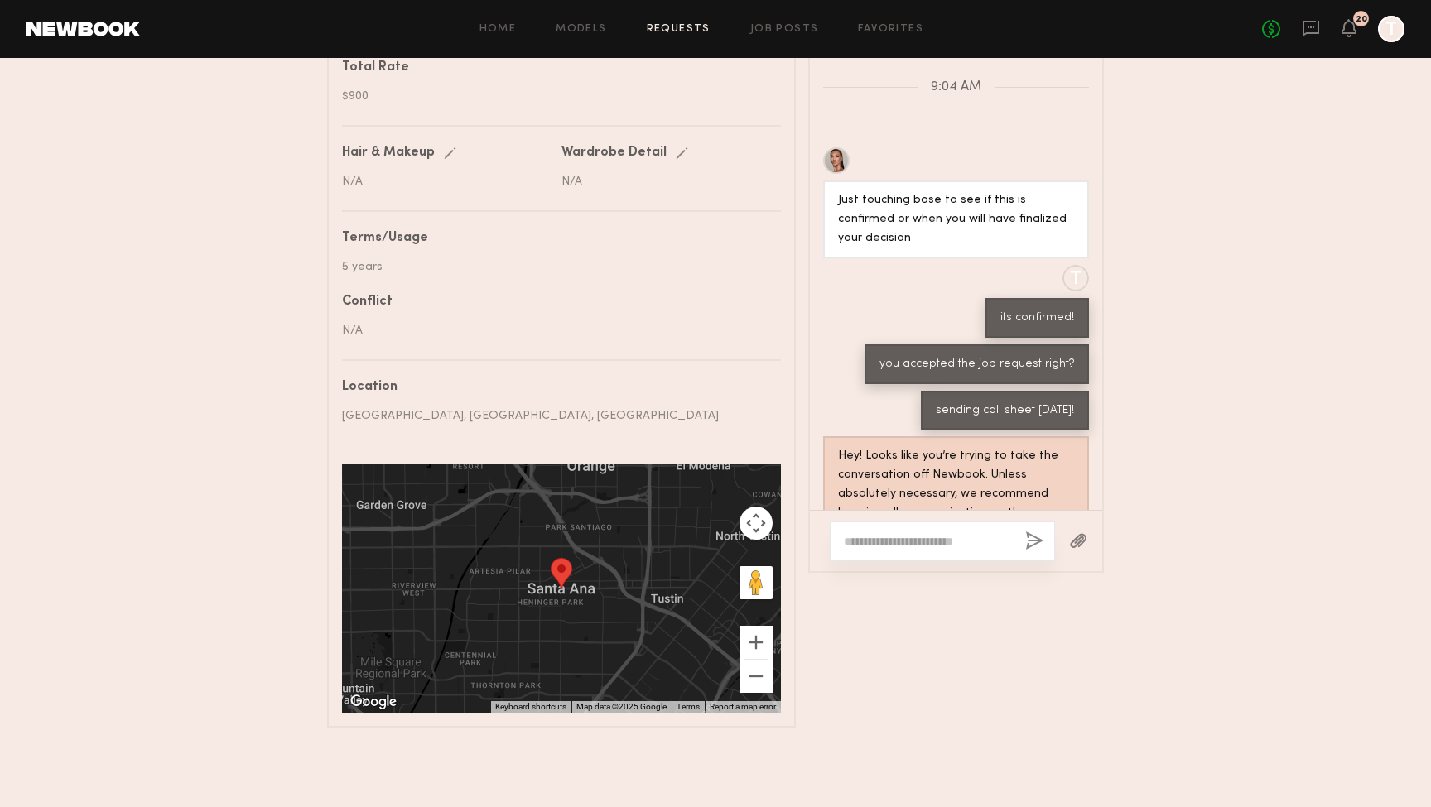
scroll to position [2175, 0]
